Goal: Information Seeking & Learning: Learn about a topic

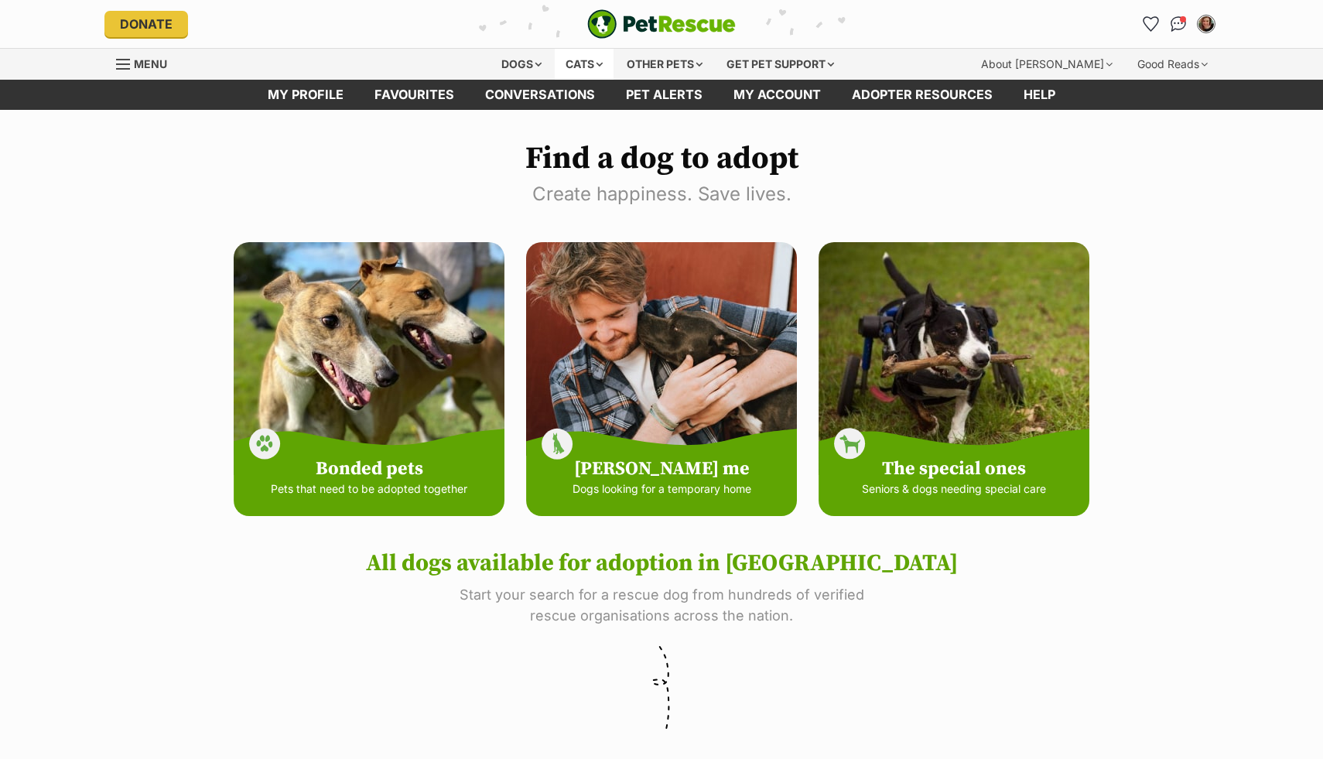
click at [599, 64] on div "Cats" at bounding box center [584, 64] width 59 height 31
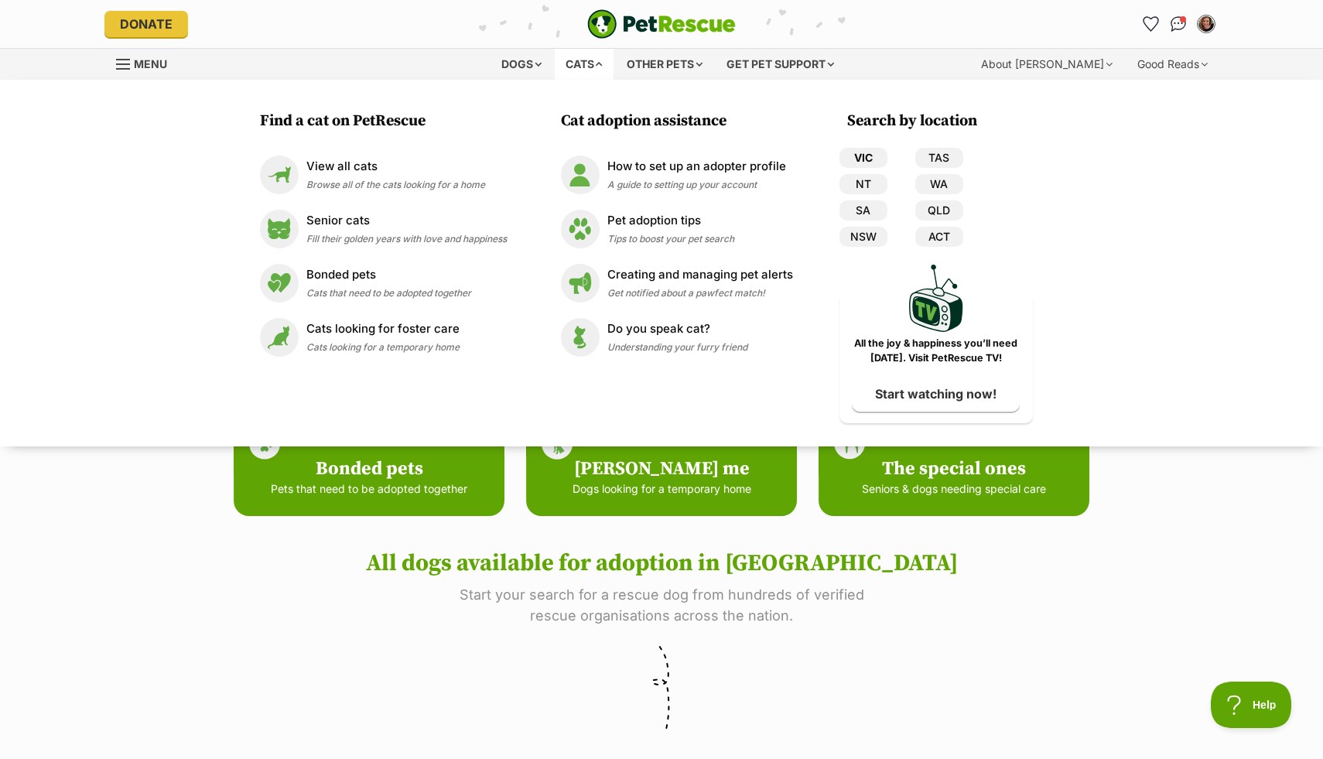
click at [852, 160] on link "VIC" at bounding box center [863, 158] width 48 height 20
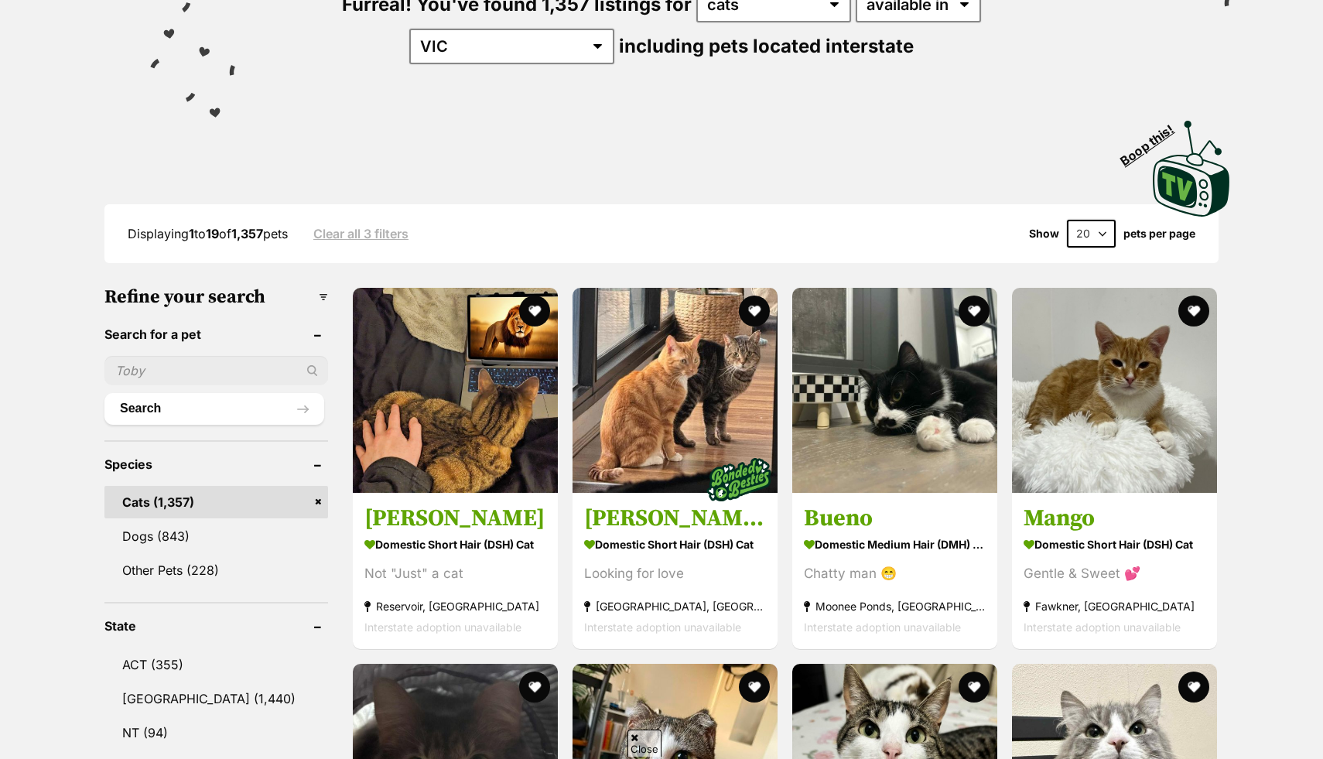
scroll to position [231, 0]
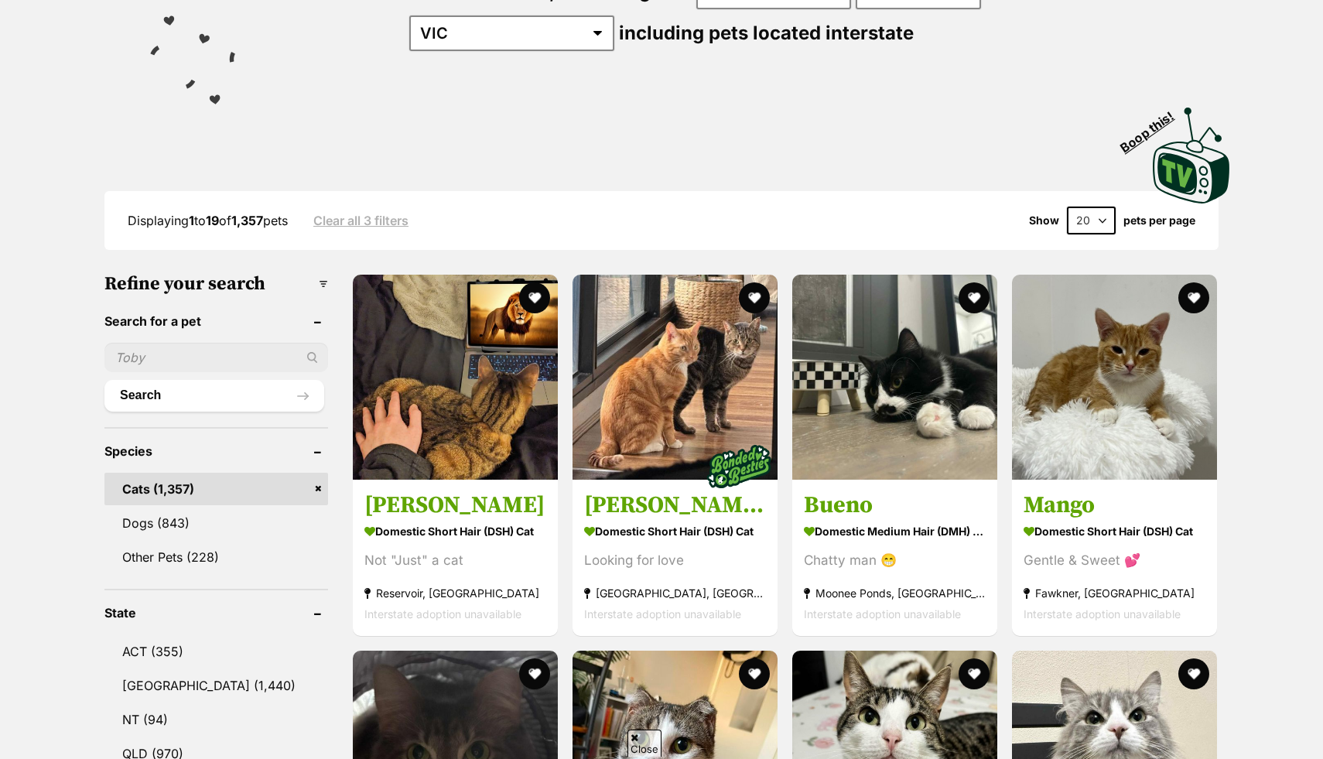
click at [1101, 216] on select "20 40 60" at bounding box center [1091, 221] width 49 height 28
select select "60"
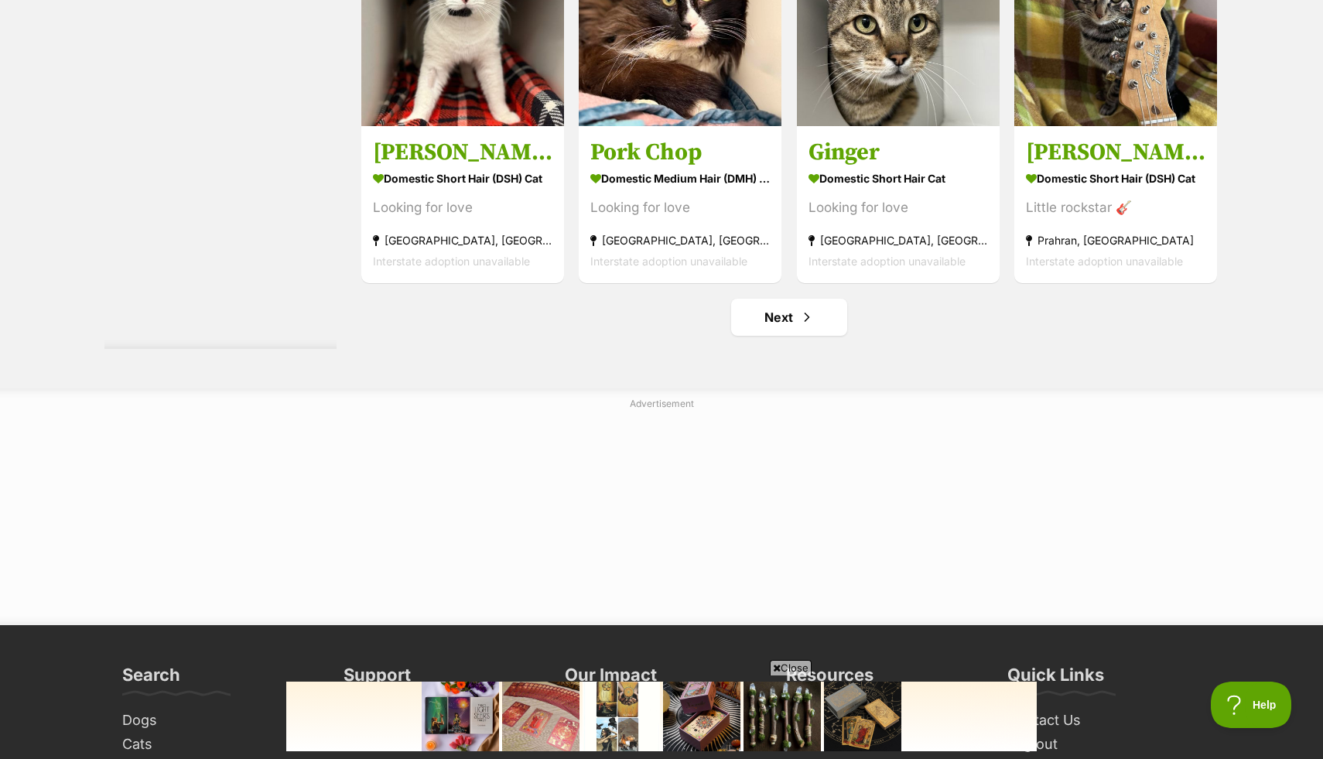
scroll to position [8206, 0]
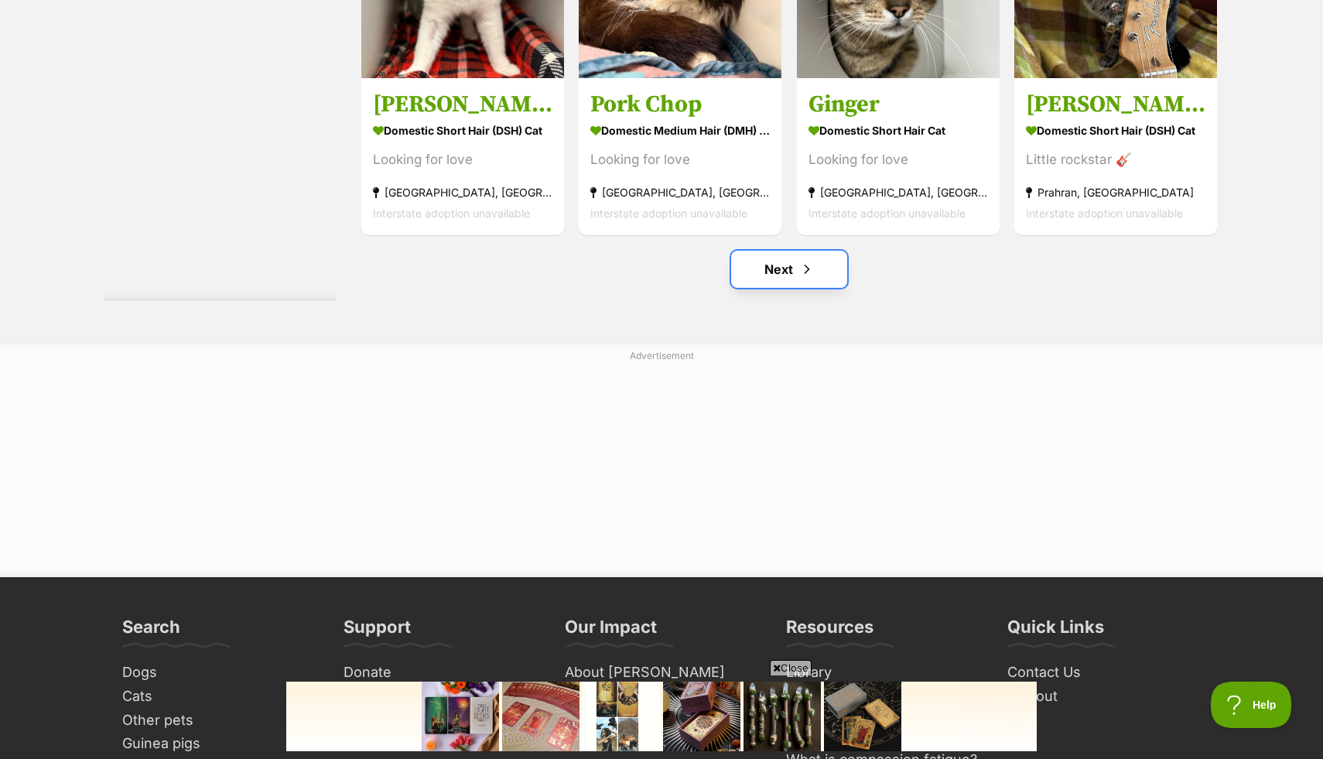
click at [791, 269] on link "Next" at bounding box center [789, 269] width 116 height 37
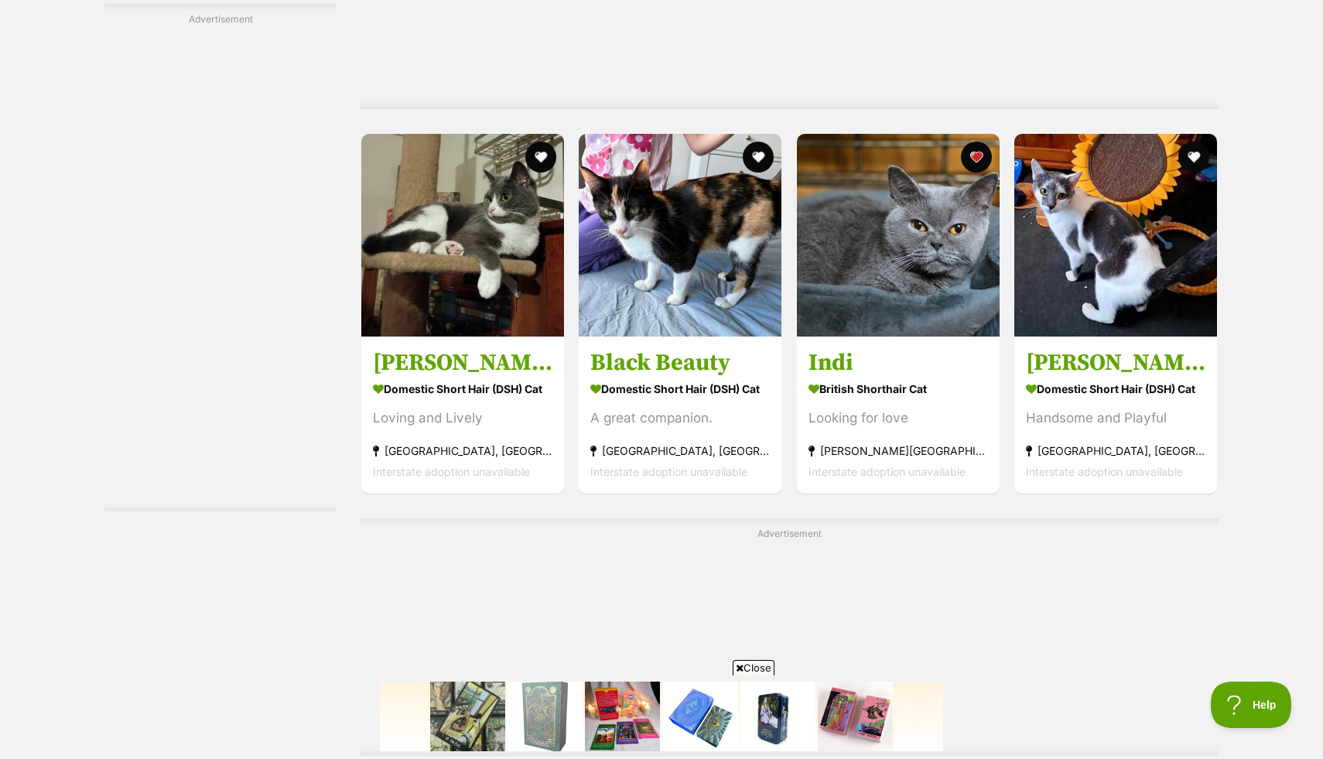
scroll to position [2950, 0]
